Goal: Information Seeking & Learning: Learn about a topic

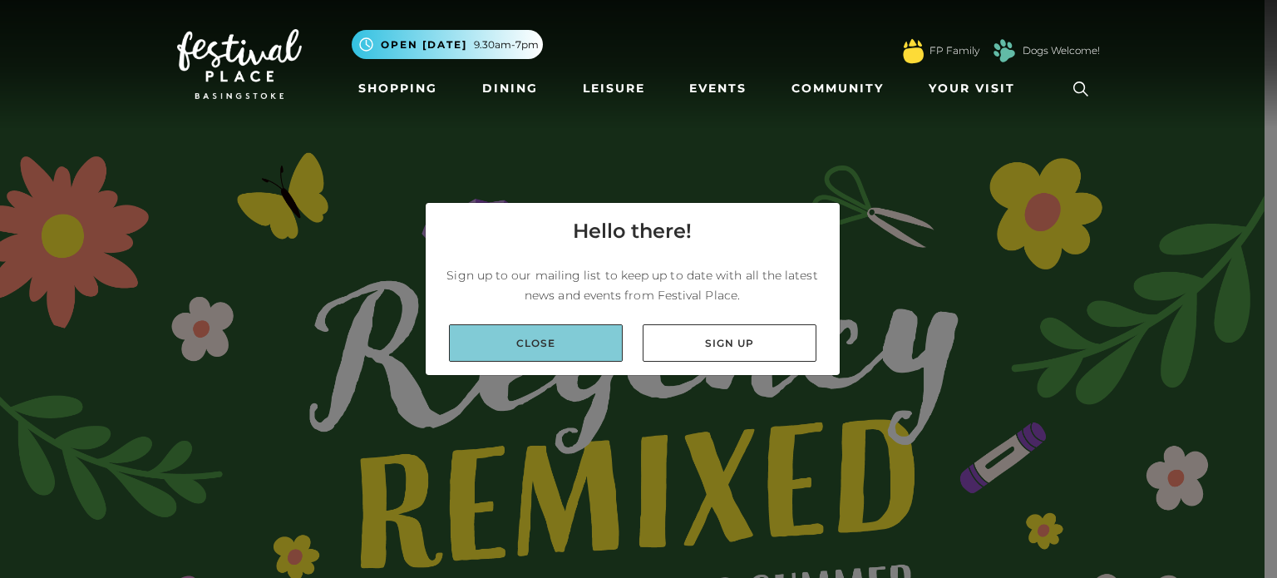
click at [527, 335] on link "Close" at bounding box center [536, 342] width 174 height 37
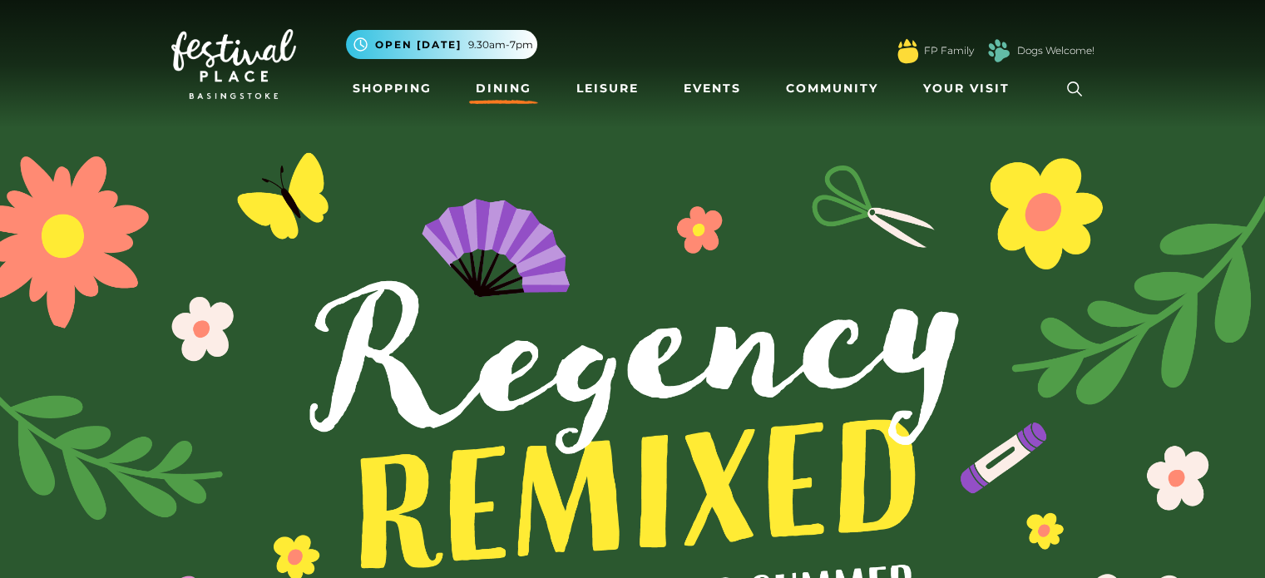
click at [502, 93] on link "Dining" at bounding box center [503, 88] width 69 height 31
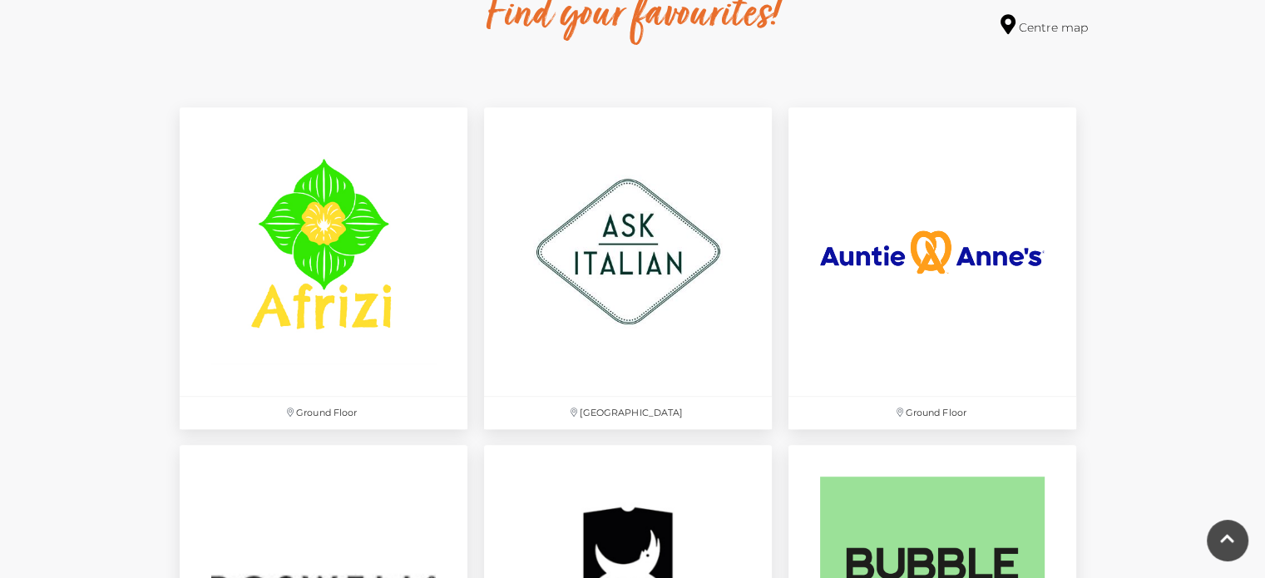
scroll to position [792, 0]
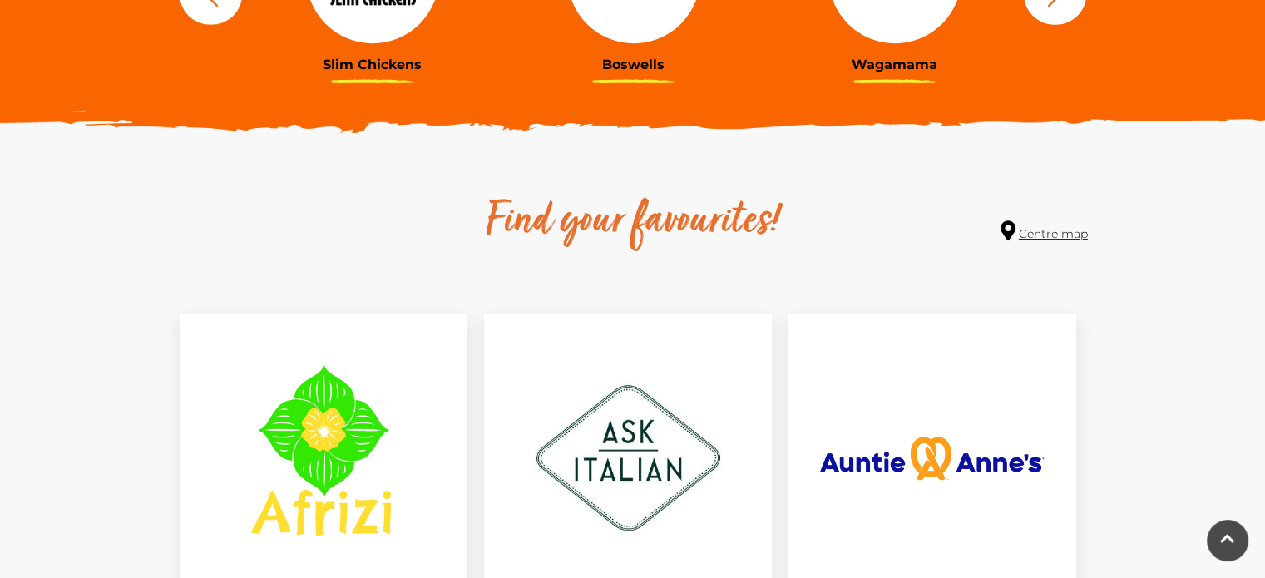
click at [1061, 239] on link "Centre map" at bounding box center [1043, 231] width 87 height 22
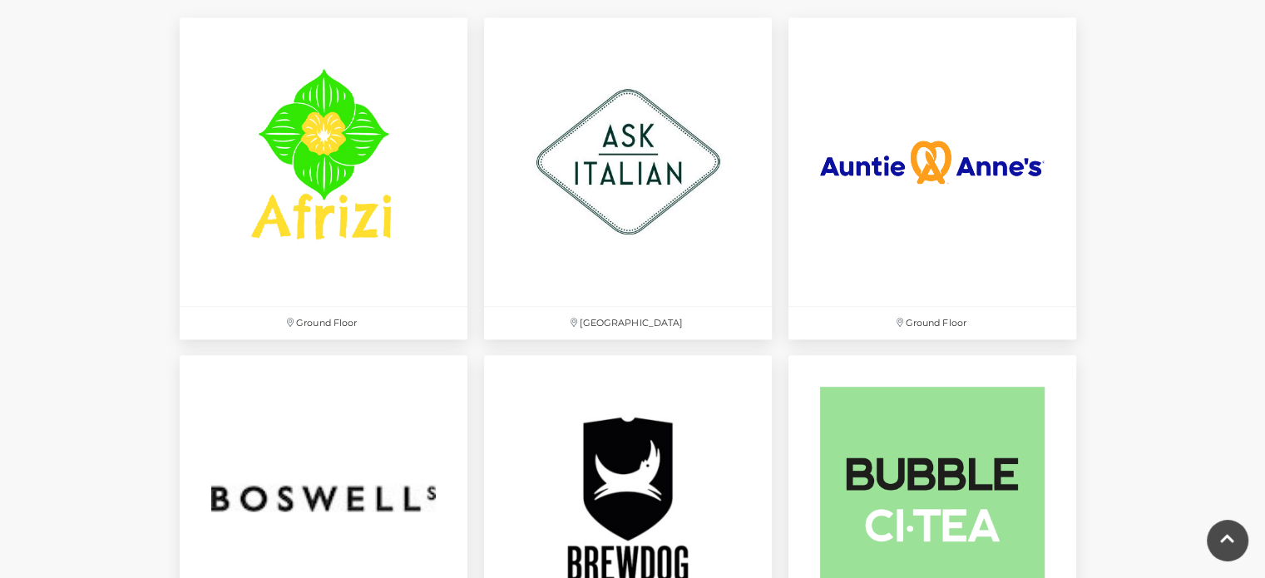
scroll to position [1064, 0]
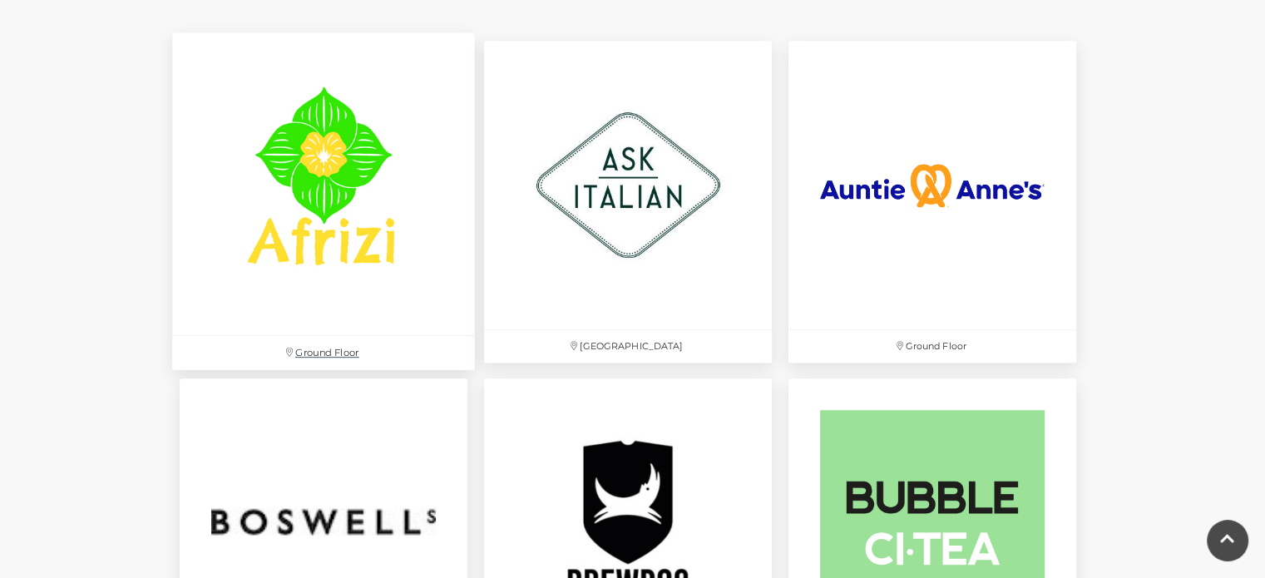
click at [290, 249] on img at bounding box center [323, 184] width 303 height 303
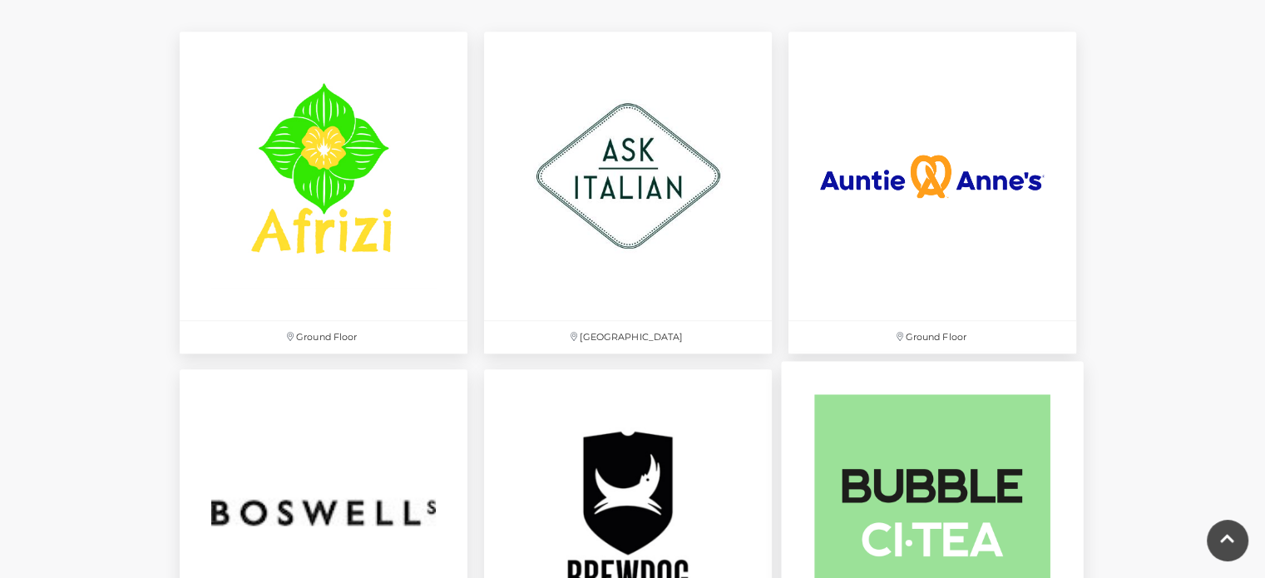
scroll to position [1073, 0]
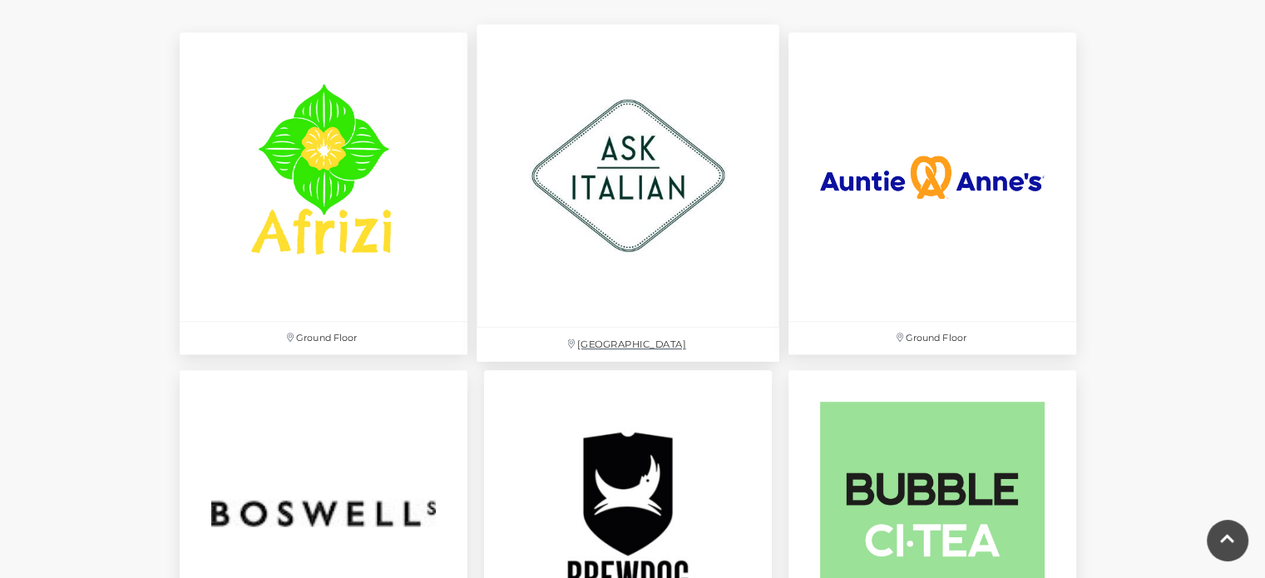
click at [625, 274] on img at bounding box center [627, 176] width 303 height 303
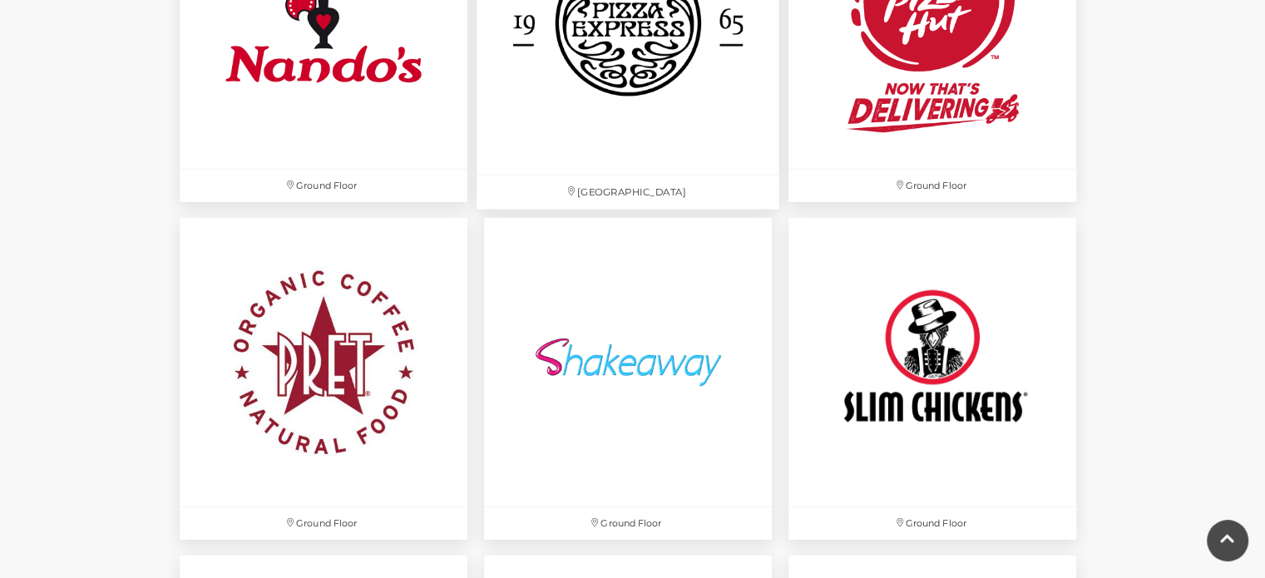
scroll to position [4602, 0]
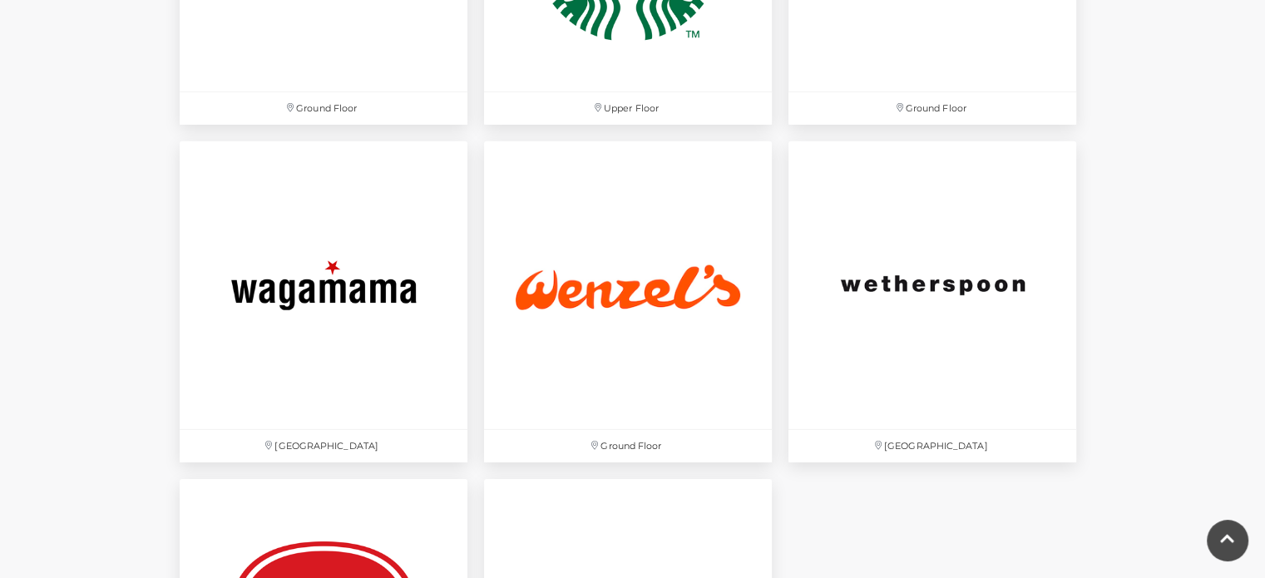
drag, startPoint x: 1110, startPoint y: 332, endPoint x: 1137, endPoint y: 175, distance: 158.6
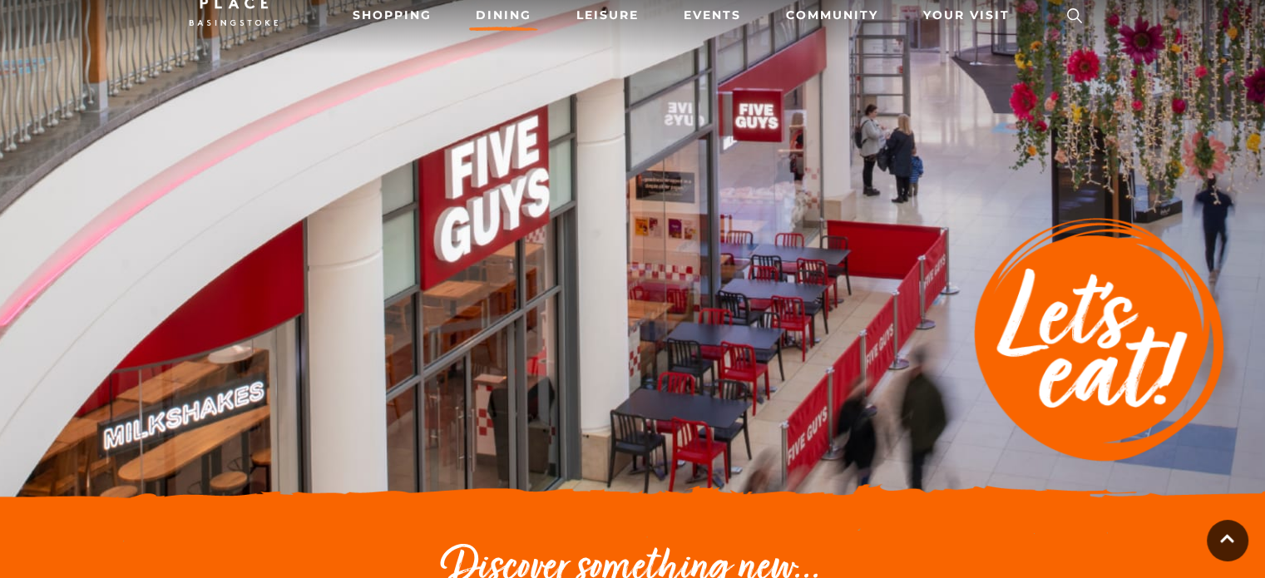
scroll to position [0, 0]
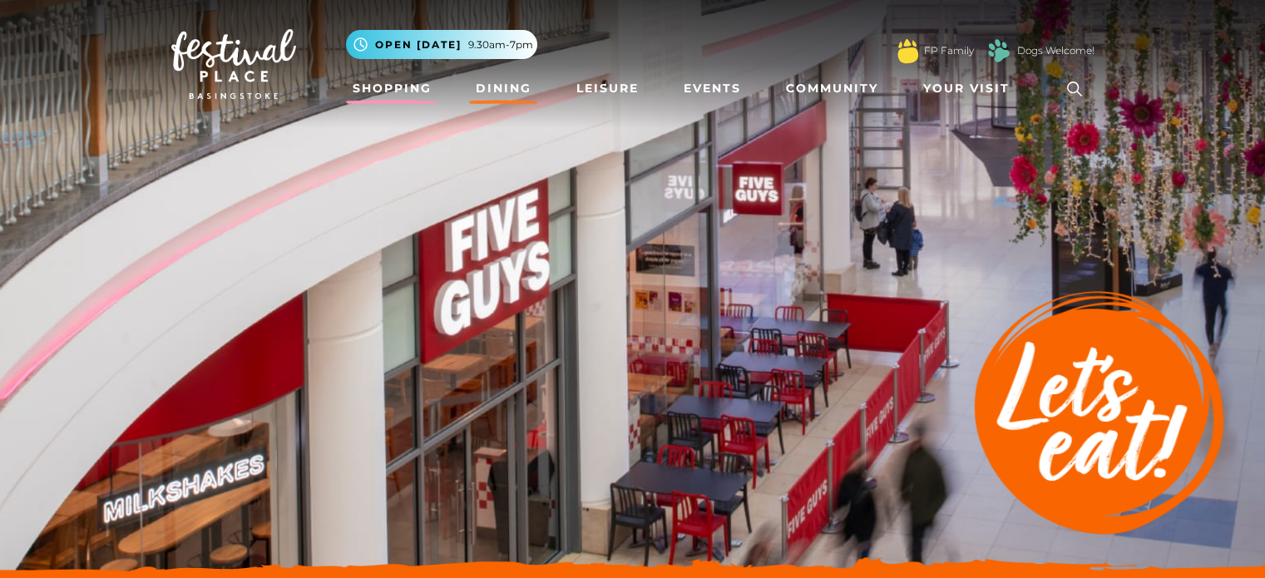
click at [414, 90] on link "Shopping" at bounding box center [392, 88] width 92 height 31
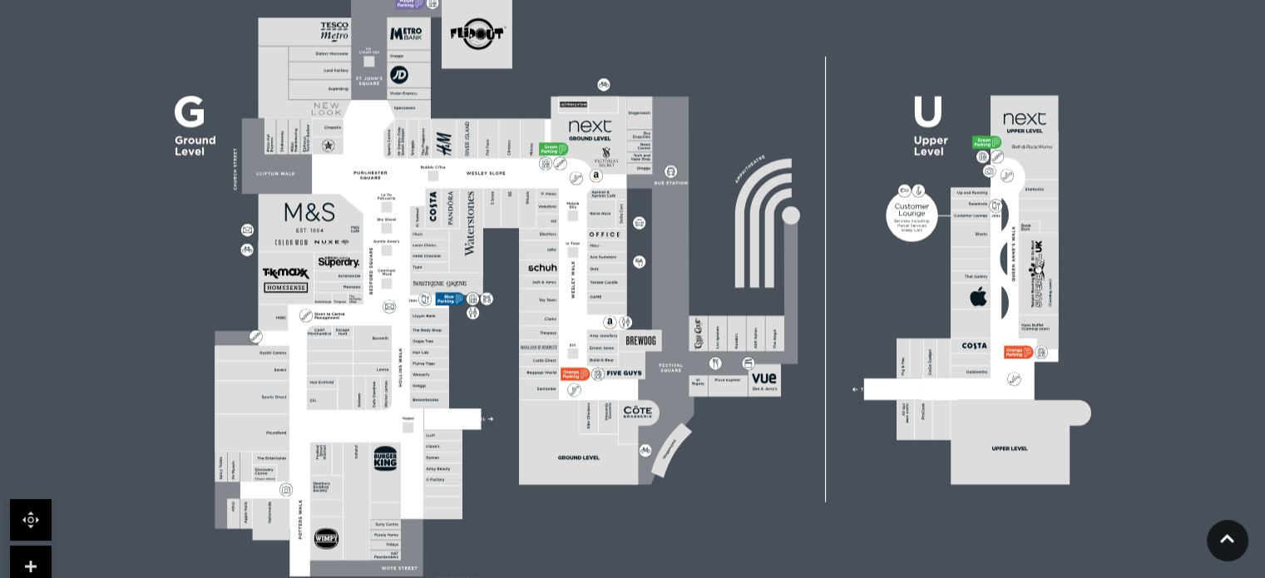
scroll to position [948, 0]
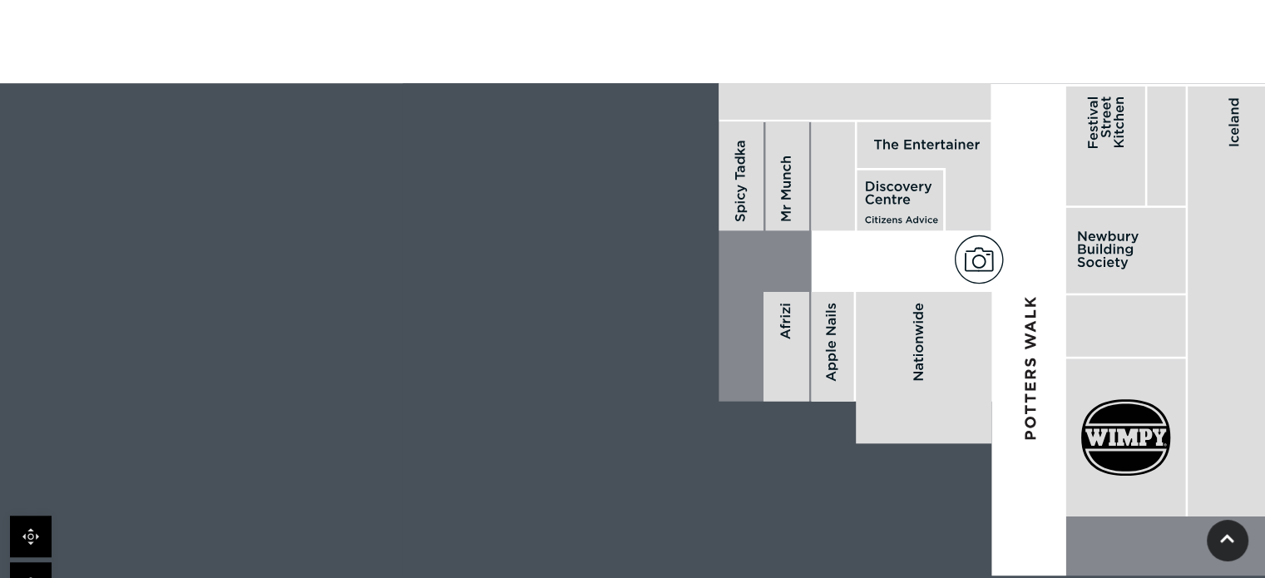
scroll to position [1060, 0]
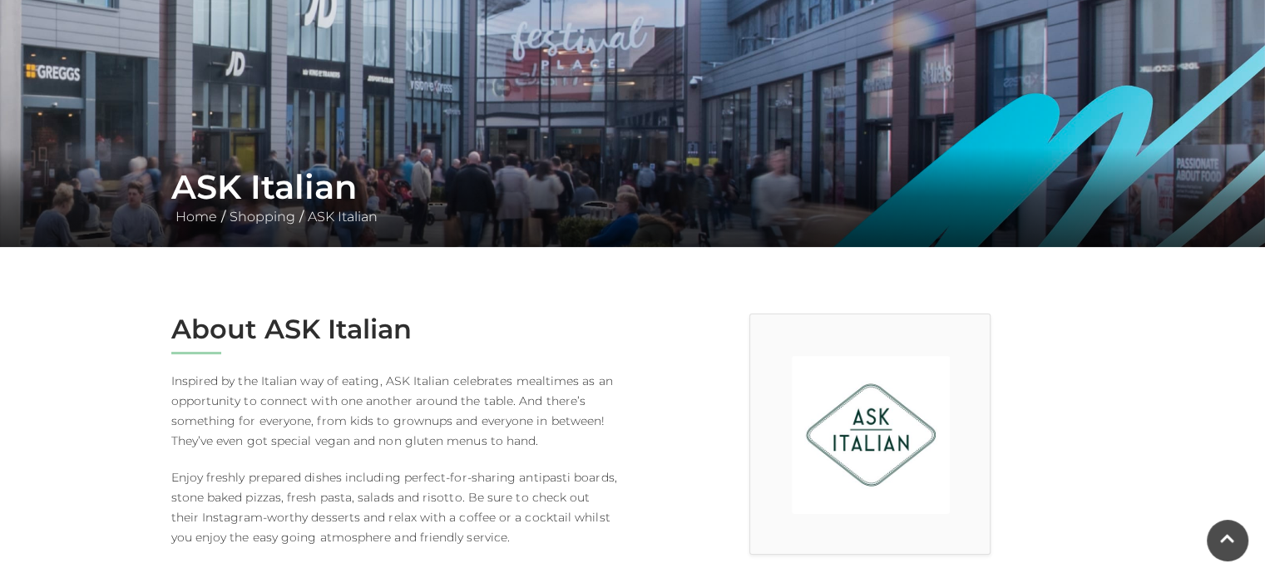
scroll to position [379, 0]
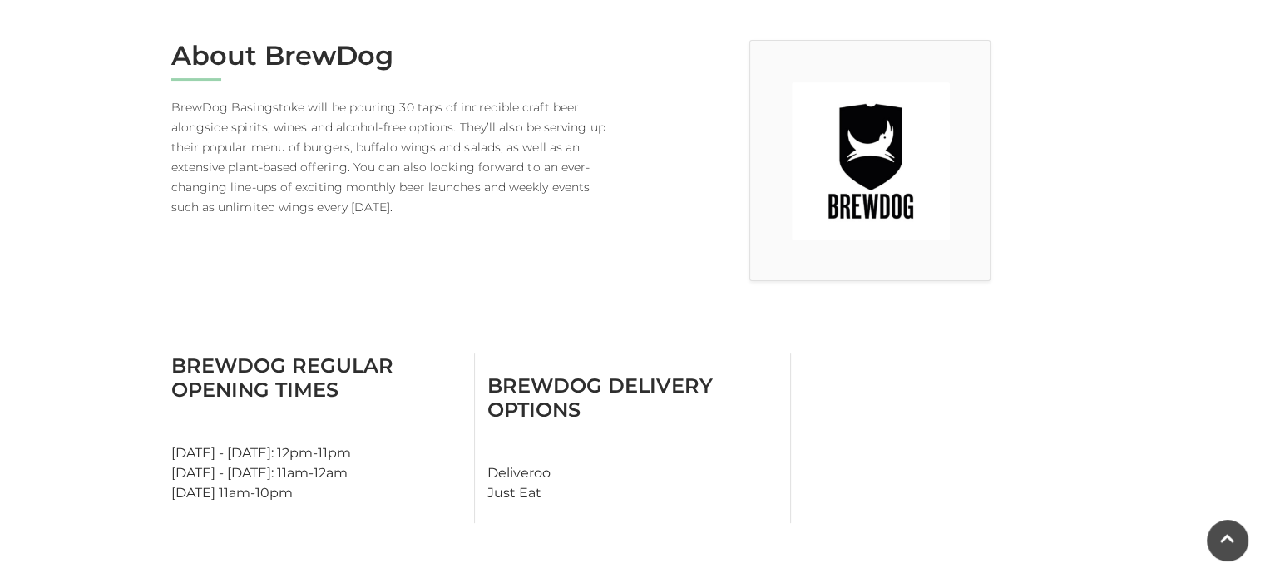
scroll to position [446, 0]
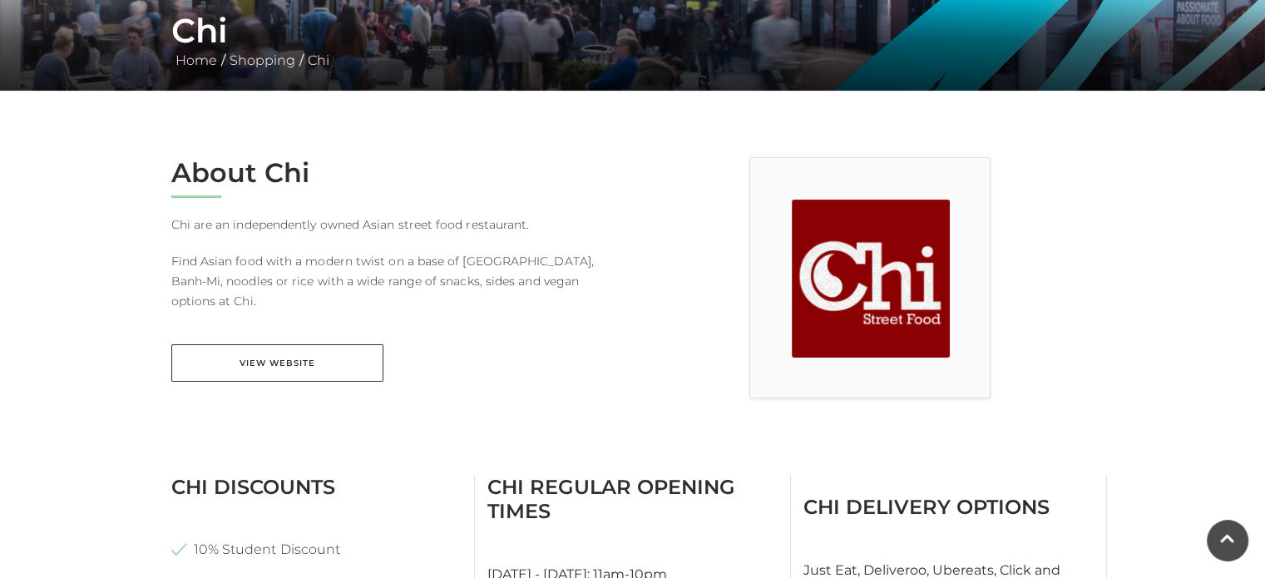
scroll to position [326, 0]
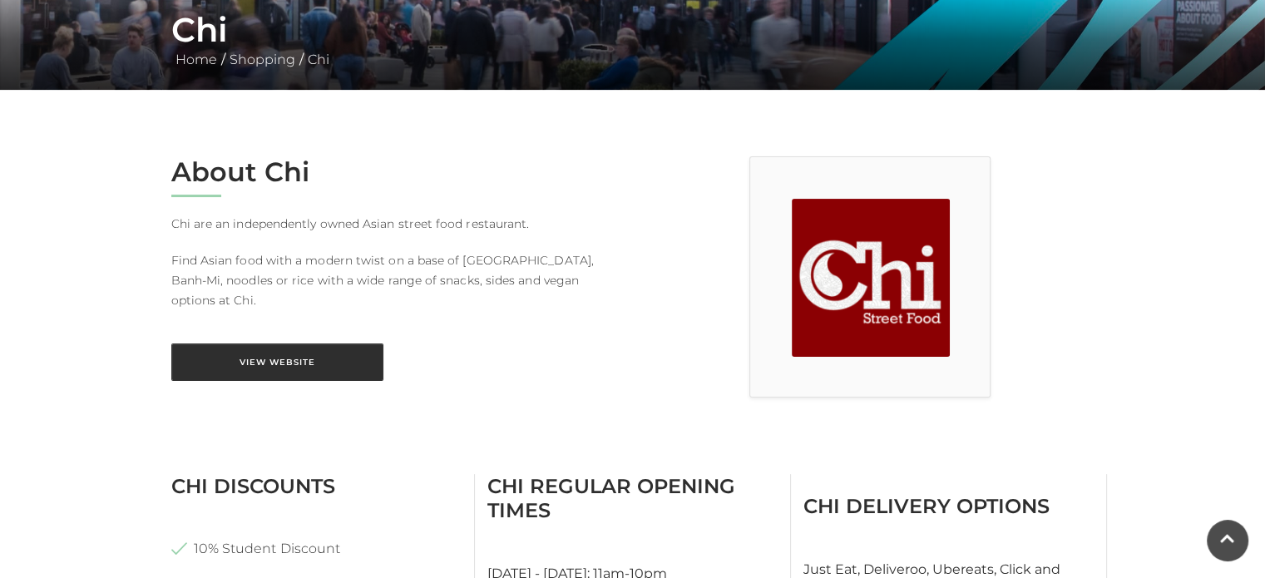
click at [319, 343] on link "View Website" at bounding box center [277, 361] width 212 height 37
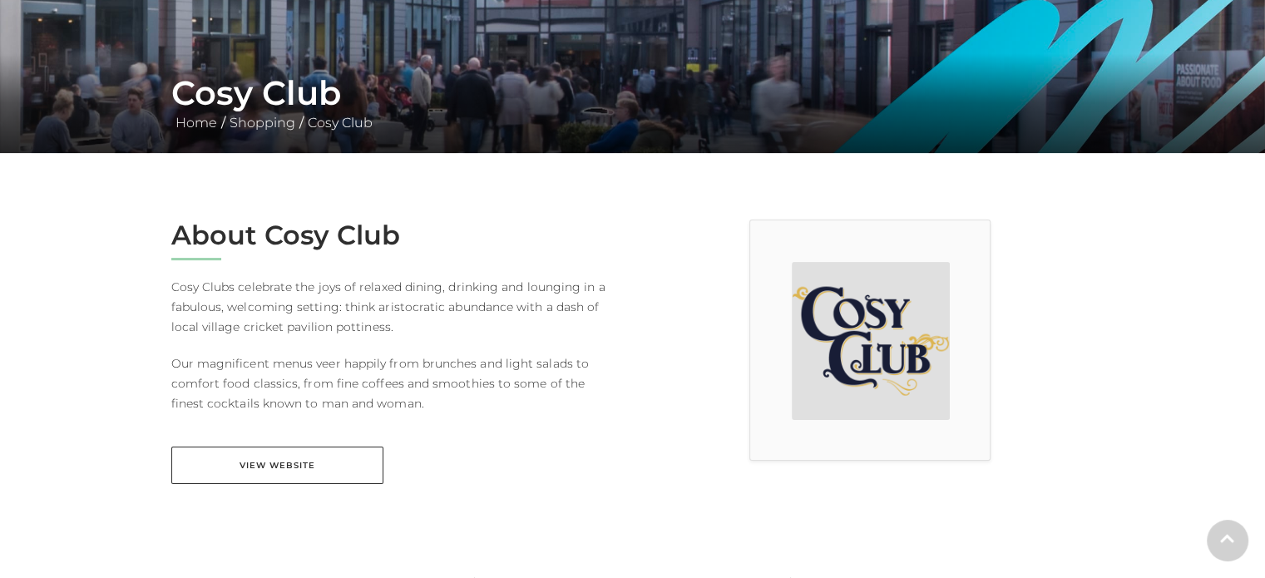
scroll to position [266, 0]
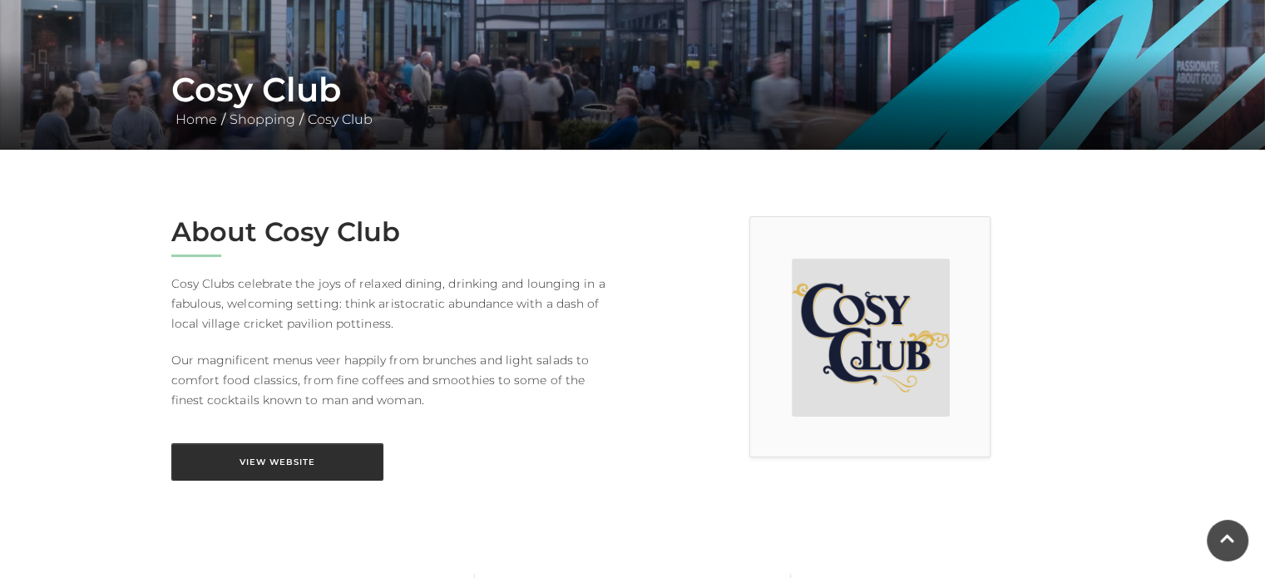
click at [309, 463] on link "View Website" at bounding box center [277, 461] width 212 height 37
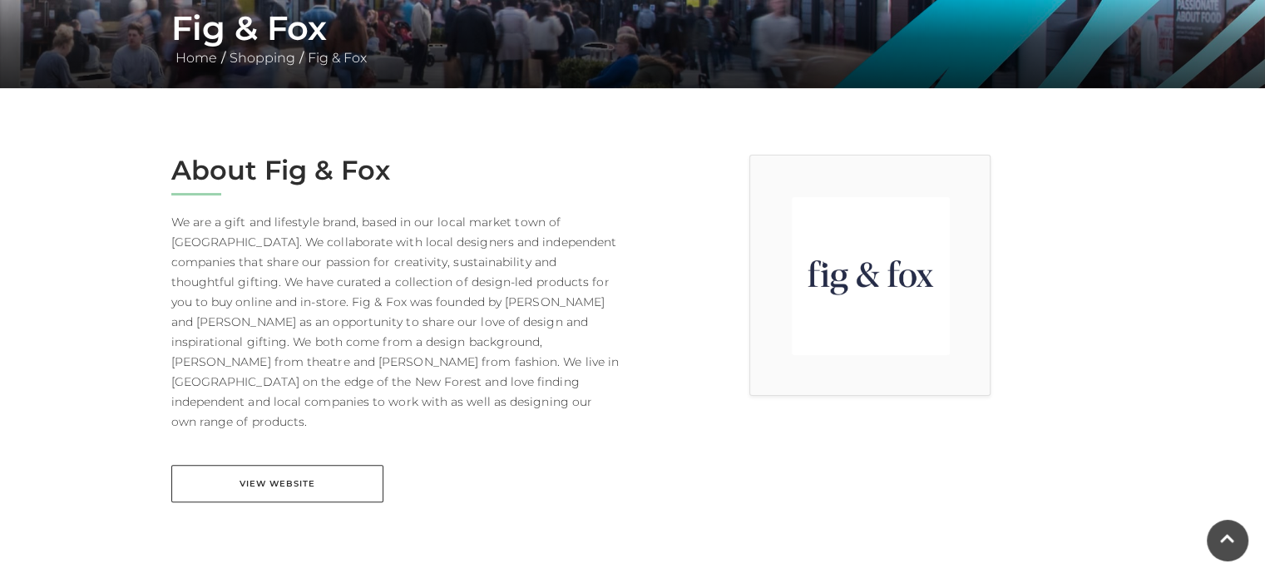
scroll to position [379, 0]
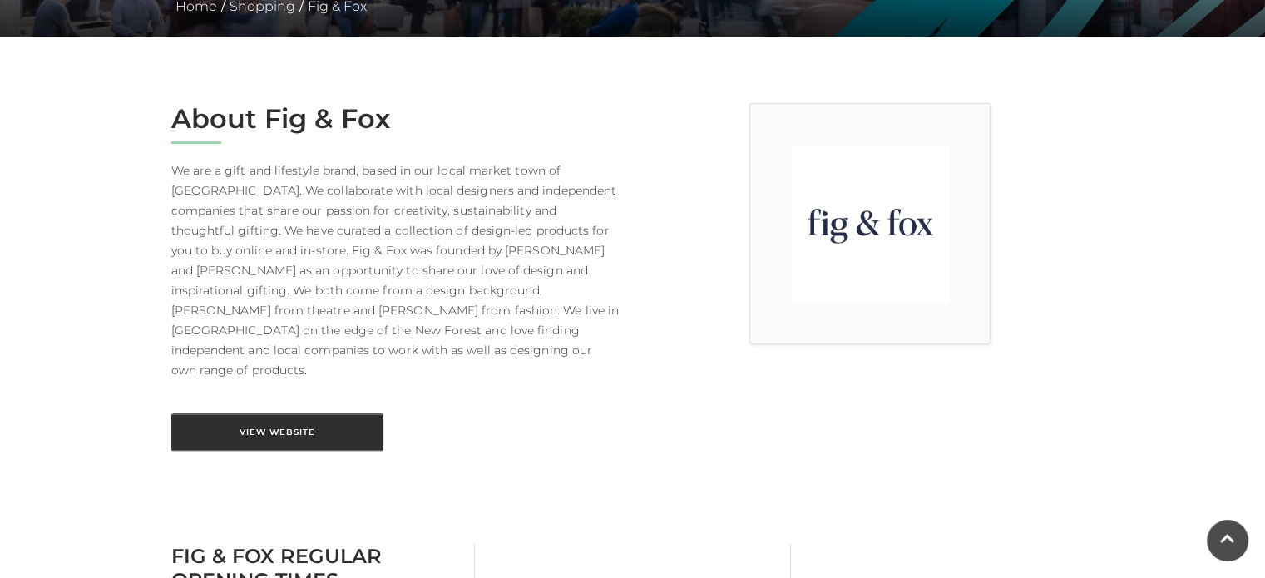
click at [324, 413] on link "View Website" at bounding box center [277, 431] width 212 height 37
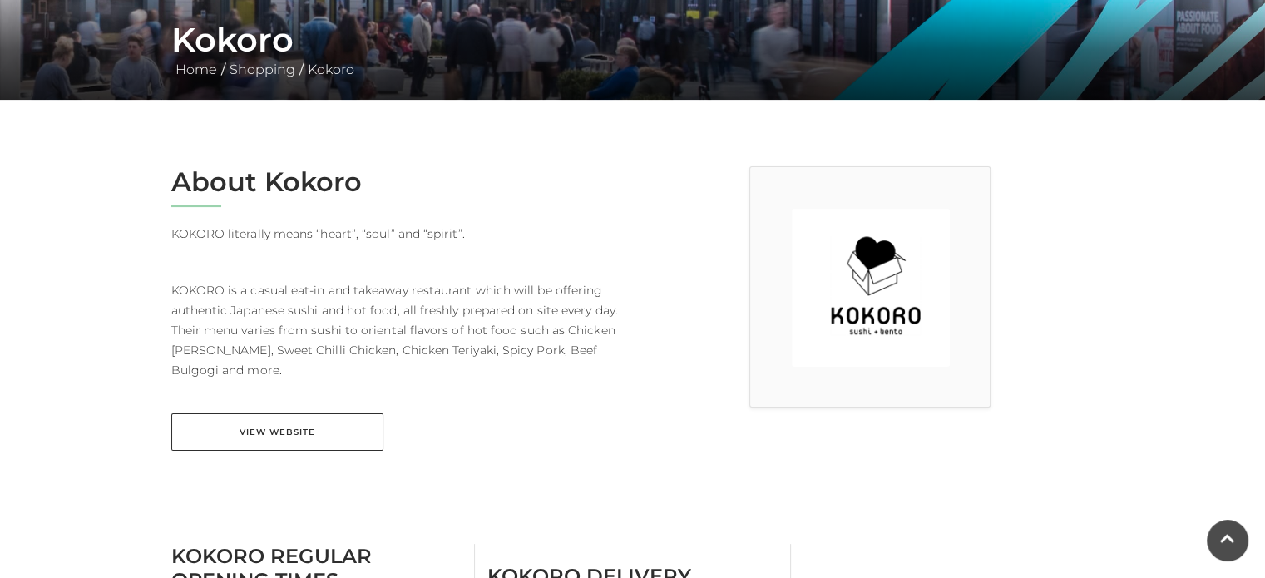
scroll to position [318, 0]
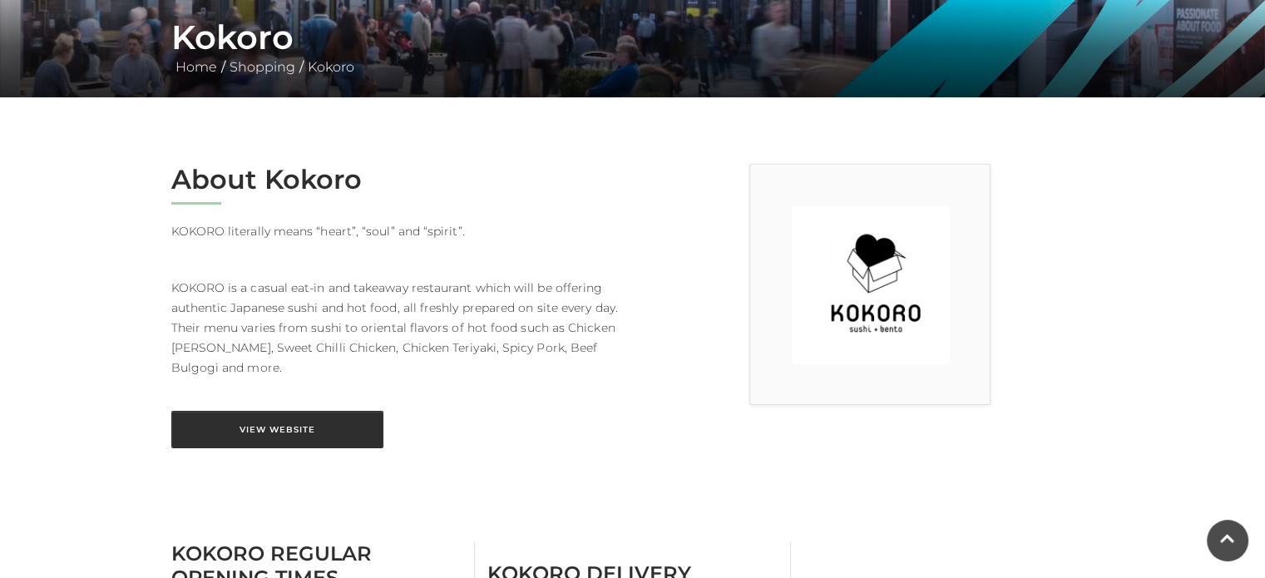
click at [324, 422] on link "View Website" at bounding box center [277, 429] width 212 height 37
click at [293, 421] on link "View Website" at bounding box center [277, 429] width 212 height 37
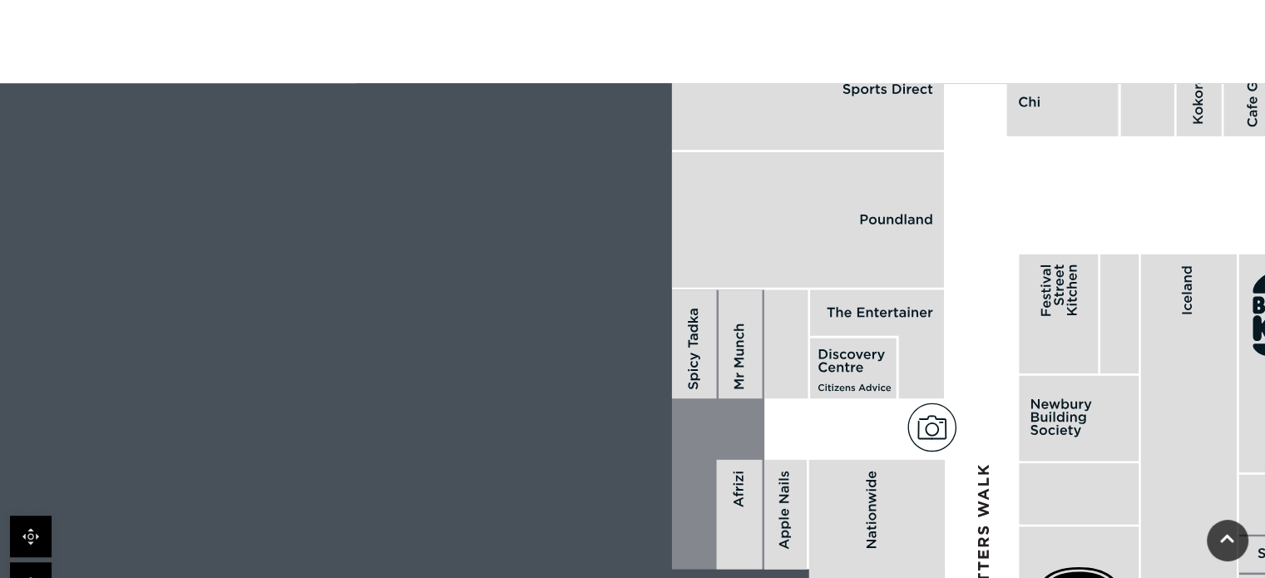
scroll to position [936, 0]
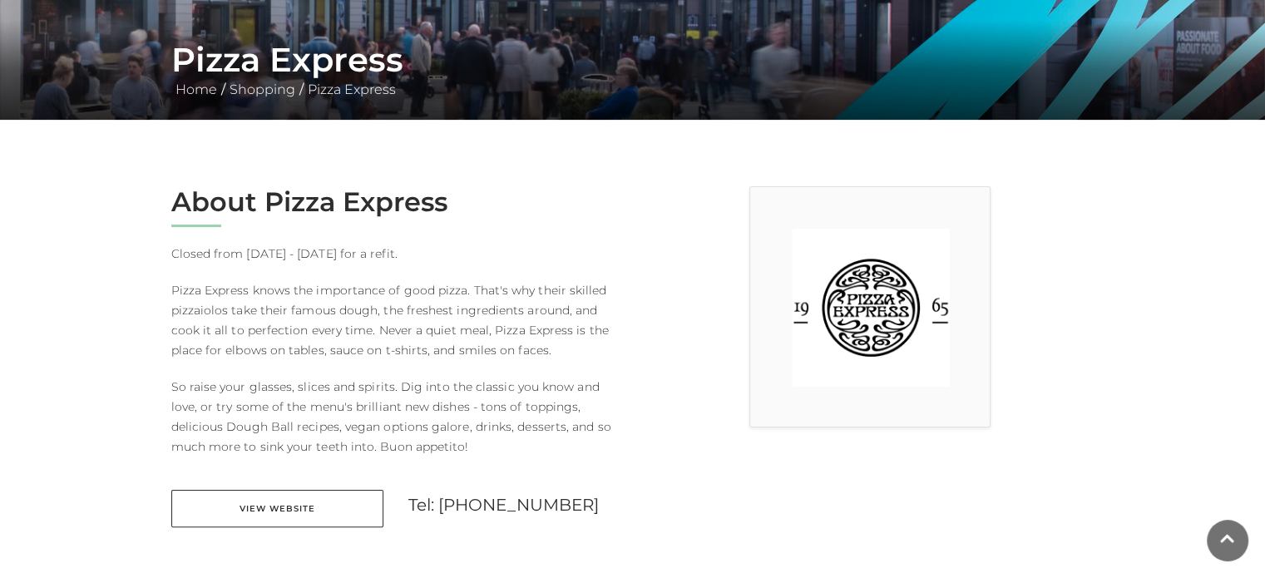
scroll to position [298, 0]
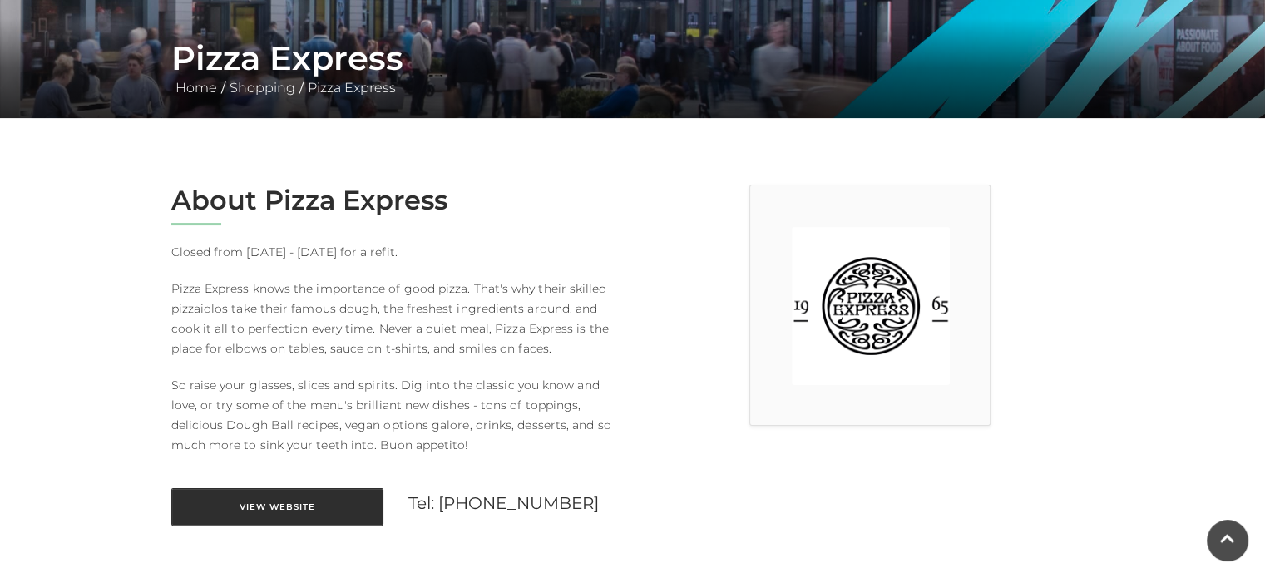
click at [304, 505] on link "View Website" at bounding box center [277, 506] width 212 height 37
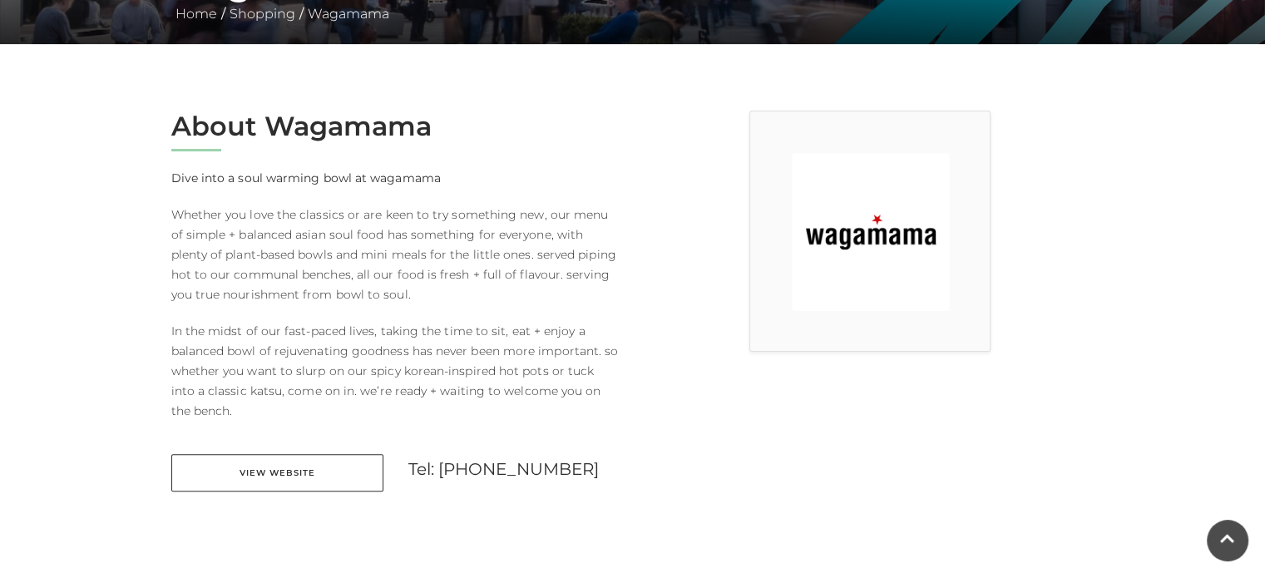
scroll to position [376, 0]
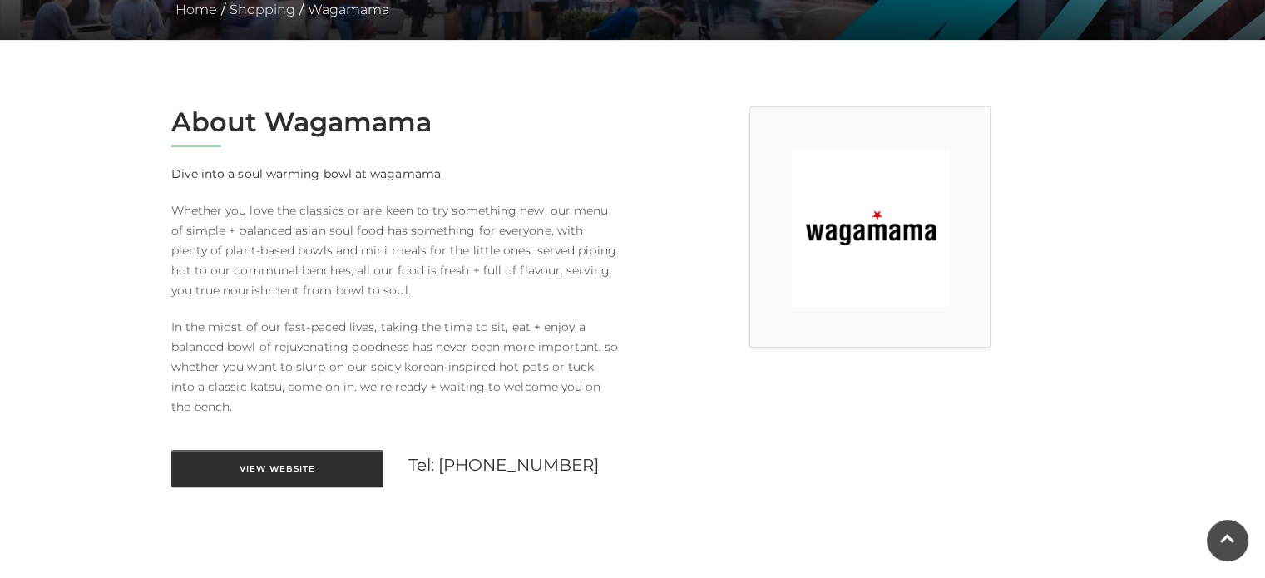
click at [274, 457] on link "View Website" at bounding box center [277, 468] width 212 height 37
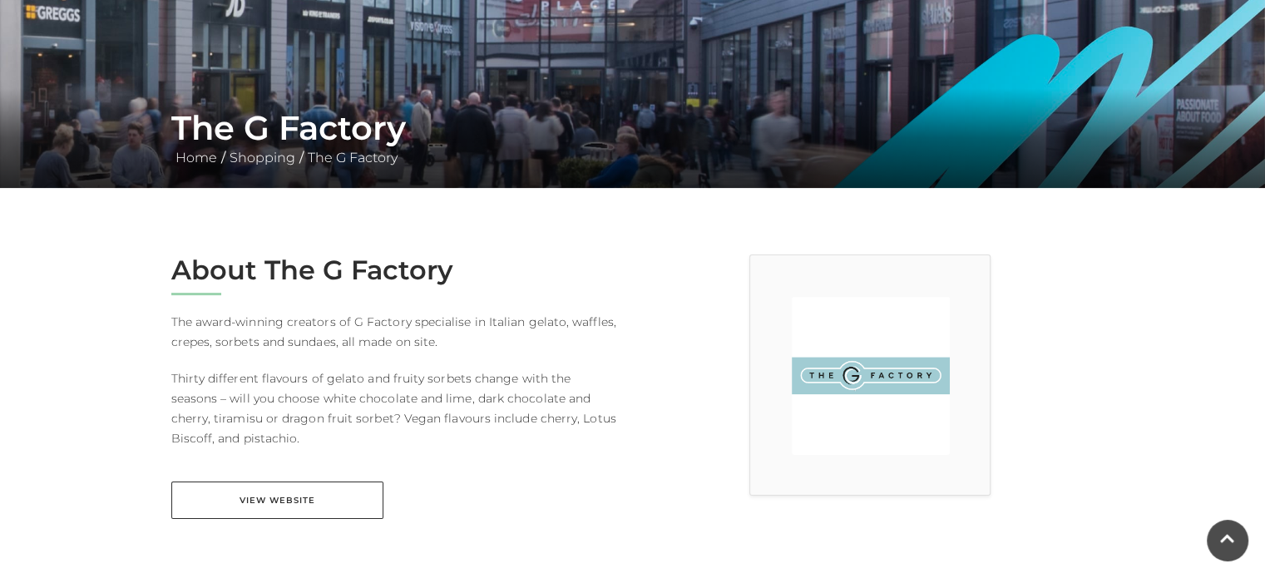
scroll to position [229, 0]
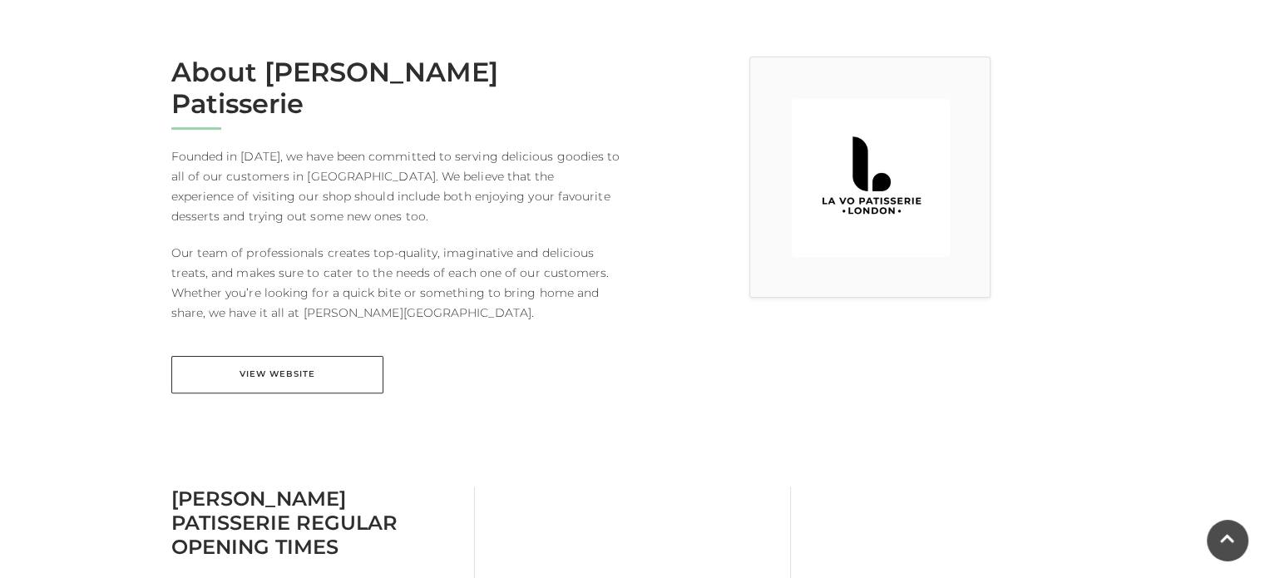
scroll to position [426, 0]
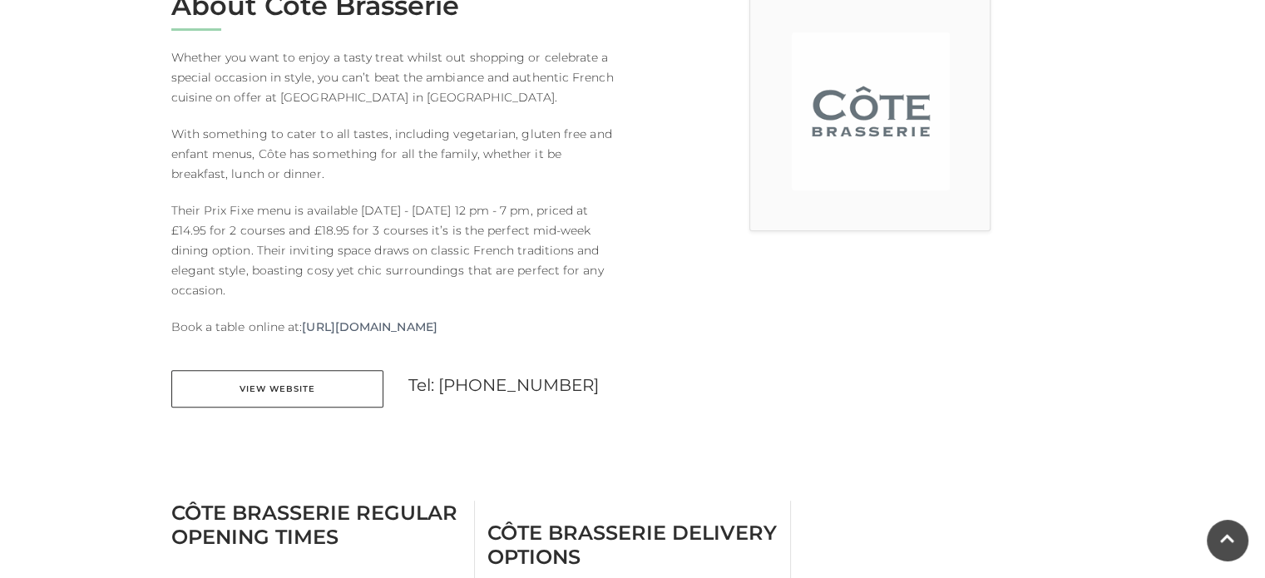
scroll to position [495, 0]
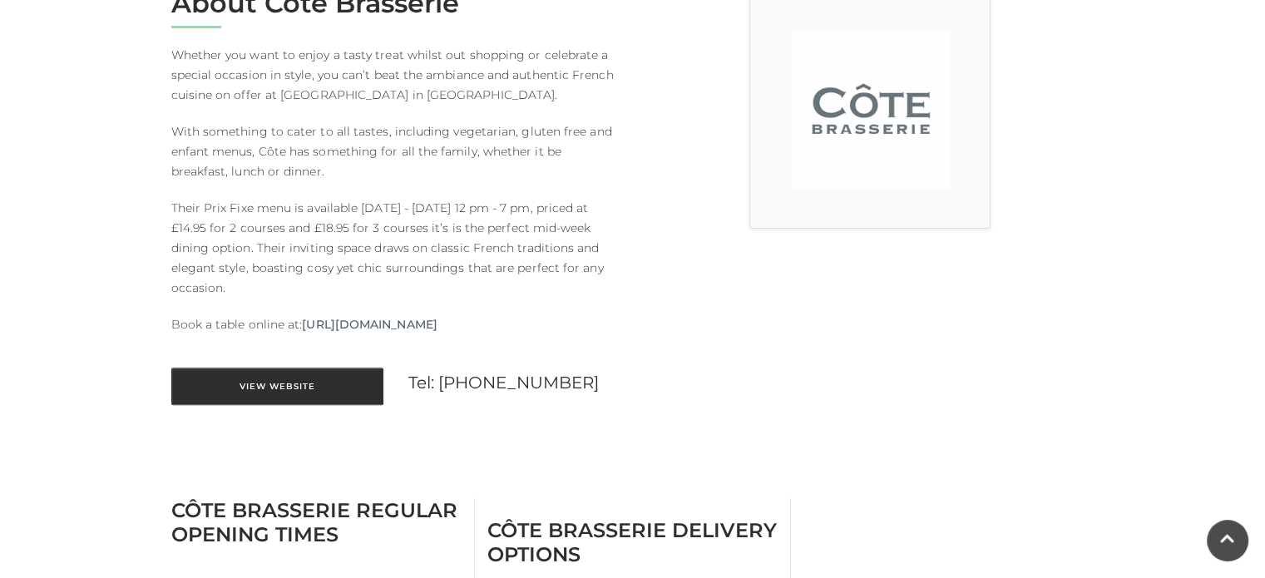
click at [331, 378] on link "View Website" at bounding box center [277, 386] width 212 height 37
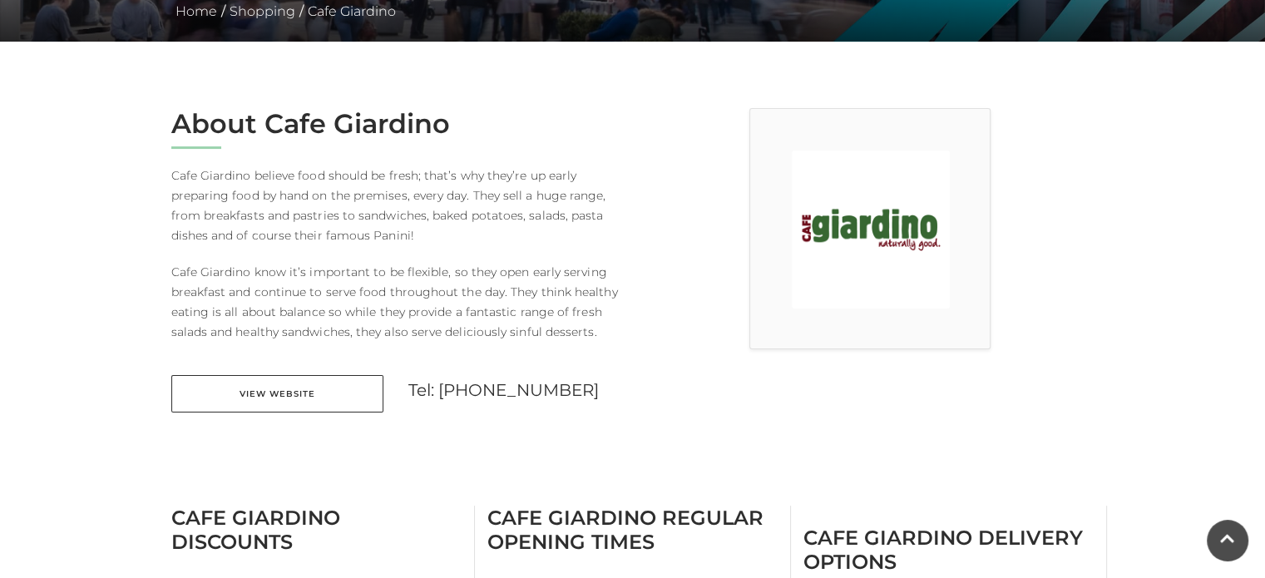
scroll to position [376, 0]
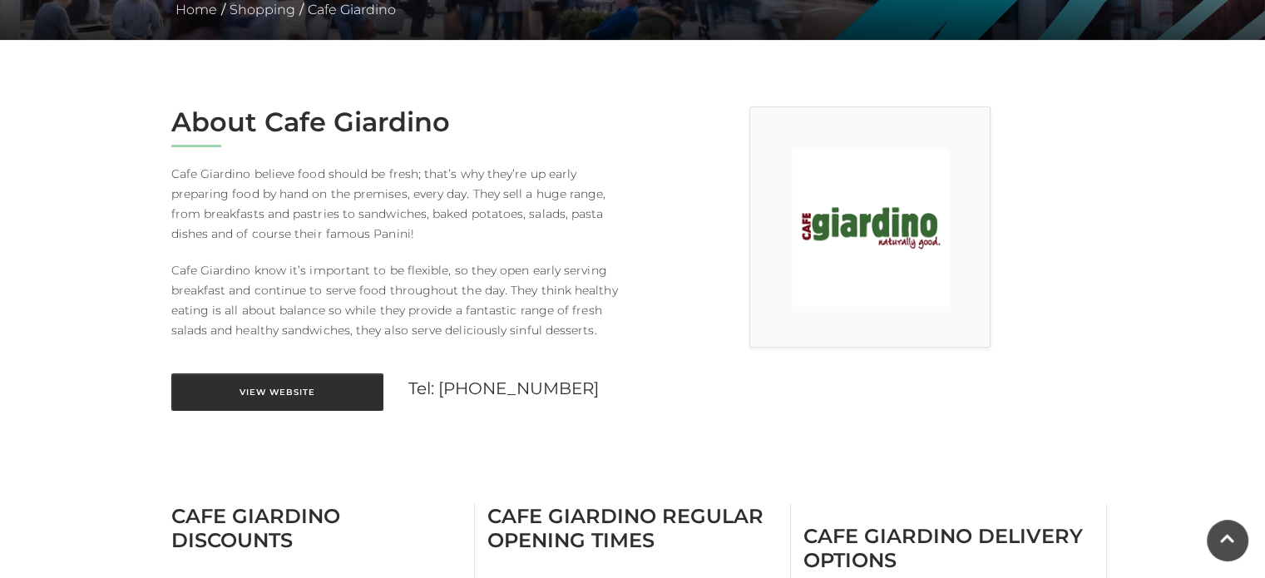
click at [269, 407] on link "View Website" at bounding box center [277, 391] width 212 height 37
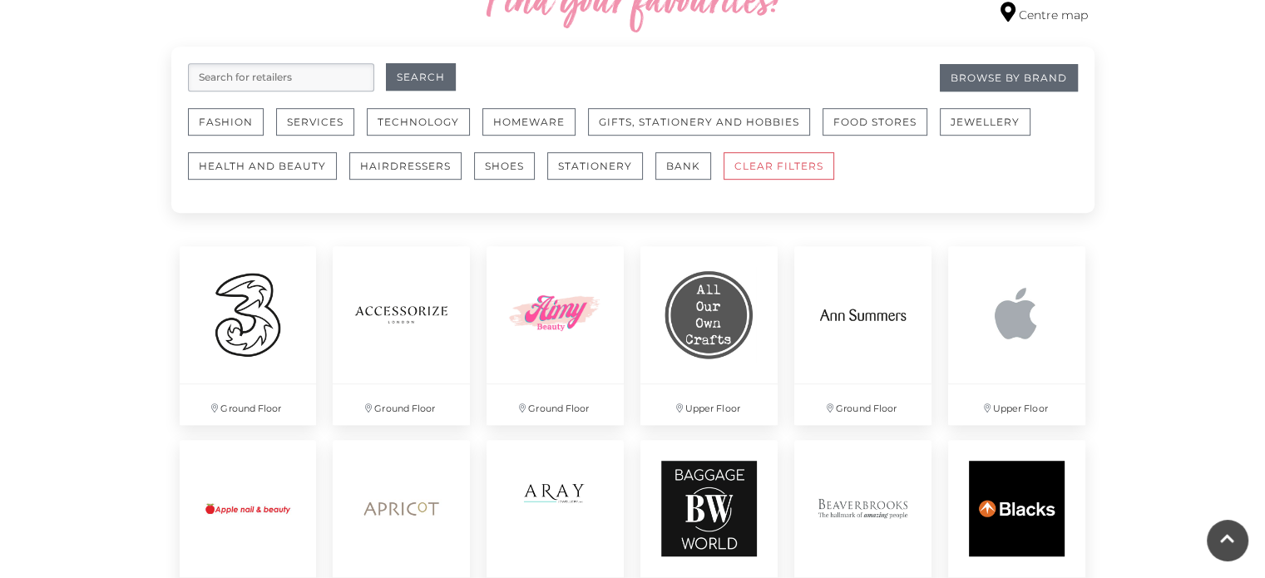
scroll to position [1014, 0]
